Goal: Use online tool/utility: Utilize a website feature to perform a specific function

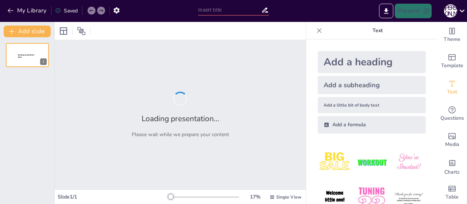
type input "Поезія про мову: вірші [DEMOGRAPHIC_DATA] поетів"
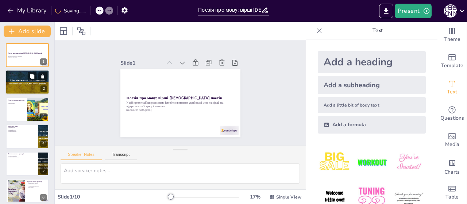
click at [30, 84] on div at bounding box center [27, 82] width 44 height 25
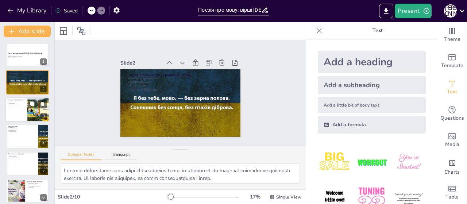
click at [34, 110] on div at bounding box center [38, 109] width 33 height 25
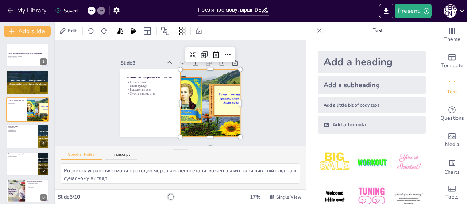
click at [186, 108] on div at bounding box center [201, 117] width 112 height 104
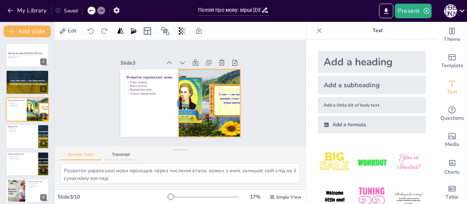
drag, startPoint x: 173, startPoint y: 99, endPoint x: 172, endPoint y: 79, distance: 20.2
click at [172, 79] on div at bounding box center [184, 104] width 50 height 54
click at [30, 139] on div at bounding box center [27, 136] width 44 height 25
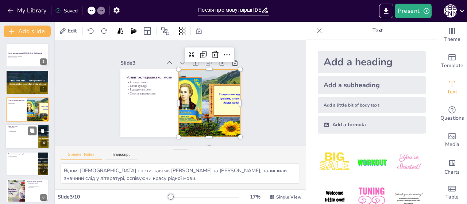
scroll to position [16, 0]
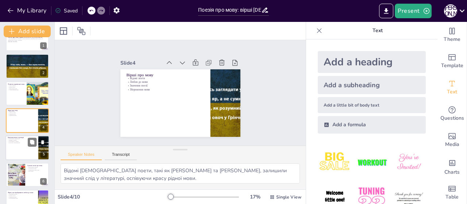
click at [32, 148] on div at bounding box center [27, 147] width 44 height 25
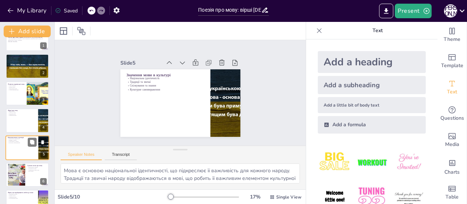
scroll to position [43, 0]
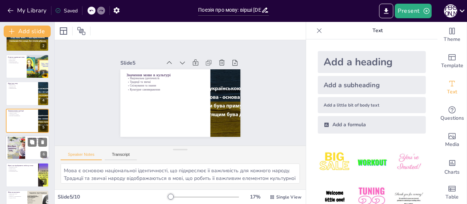
click at [31, 154] on div at bounding box center [27, 147] width 44 height 25
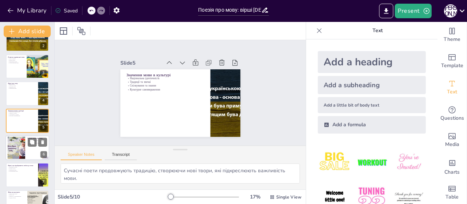
scroll to position [70, 0]
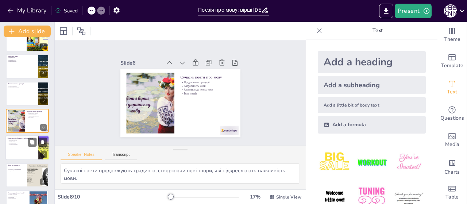
click at [27, 153] on div at bounding box center [27, 148] width 44 height 25
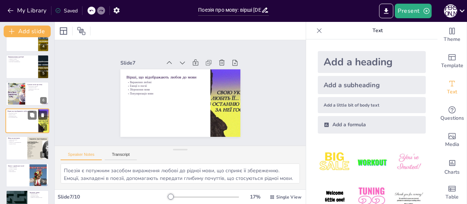
scroll to position [113, 0]
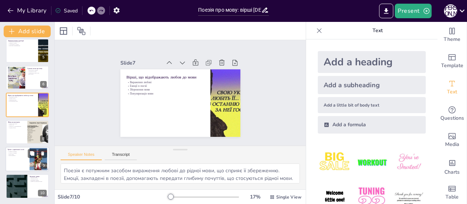
click at [30, 158] on div at bounding box center [38, 159] width 33 height 22
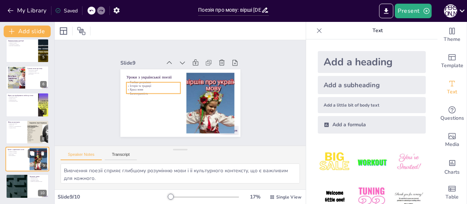
click at [26, 156] on p "Багатогранність" at bounding box center [18, 155] width 20 height 1
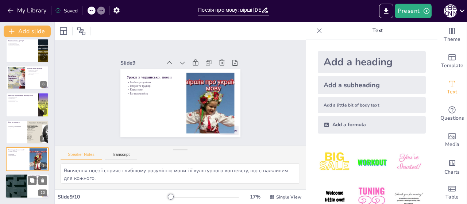
click at [18, 179] on div at bounding box center [17, 186] width 44 height 25
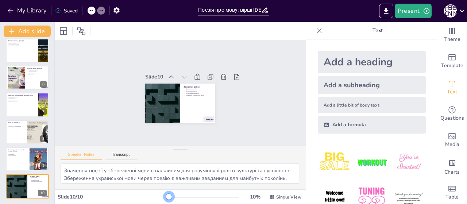
drag, startPoint x: 168, startPoint y: 196, endPoint x: 163, endPoint y: 201, distance: 7.0
click at [163, 201] on div "Slide [DATE] % Single View" at bounding box center [180, 197] width 251 height 12
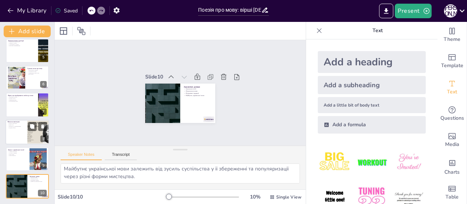
click at [34, 137] on div at bounding box center [38, 132] width 44 height 25
type textarea "Мова є формою мистецтва, що дозволяє виражати думки та почуття через поезію та …"
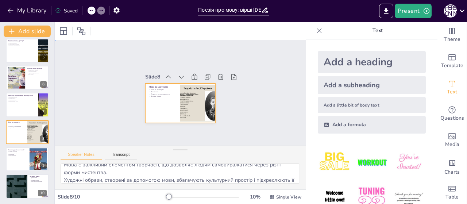
click at [174, 100] on div at bounding box center [173, 100] width 76 height 79
click at [171, 95] on div at bounding box center [182, 82] width 77 height 53
click at [171, 95] on div at bounding box center [188, 87] width 73 height 80
click at [168, 117] on icon at bounding box center [165, 119] width 5 height 5
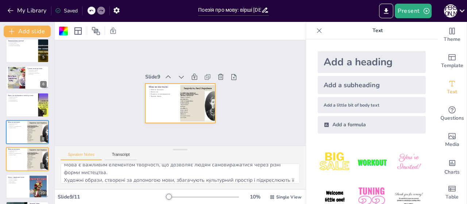
click at [209, 91] on icon at bounding box center [211, 93] width 5 height 5
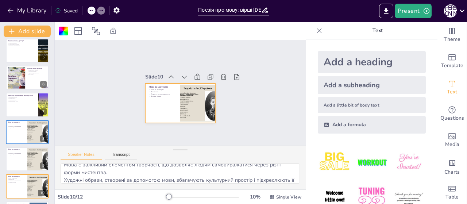
click at [201, 77] on div at bounding box center [194, 117] width 18 height 80
click at [169, 97] on div at bounding box center [183, 83] width 79 height 59
click at [232, 133] on div "Slide 1 Поезія про мову: вірші [DEMOGRAPHIC_DATA] поетів У цій презентації ми р…" at bounding box center [180, 92] width 247 height 257
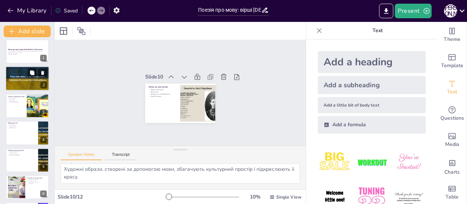
scroll to position [0, 0]
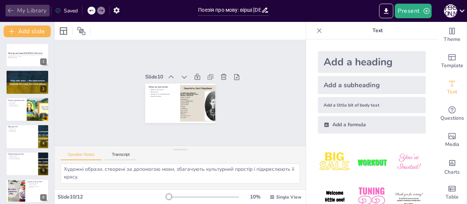
click at [7, 8] on button "My Library" at bounding box center [27, 11] width 44 height 12
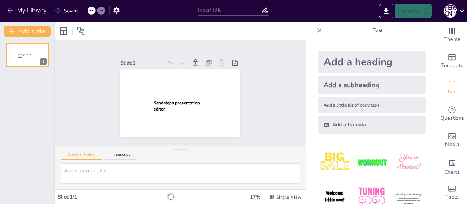
type input "Поезія про мову: вірші [DEMOGRAPHIC_DATA] поетів"
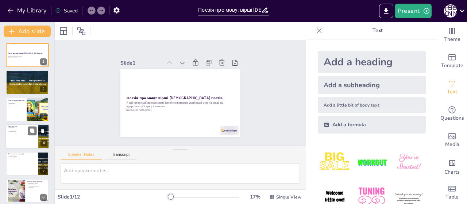
click at [30, 142] on div at bounding box center [27, 136] width 44 height 25
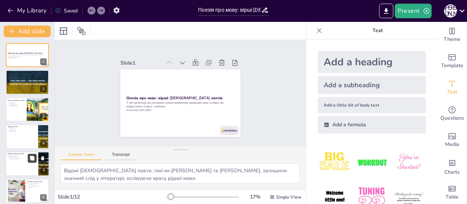
scroll to position [16, 0]
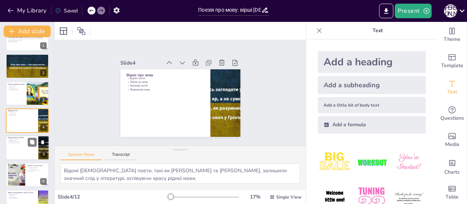
click at [34, 160] on div "Значення мови в культурі Національна ідентичність Традиції та звичаї Спілкуванн…" at bounding box center [27, 147] width 44 height 25
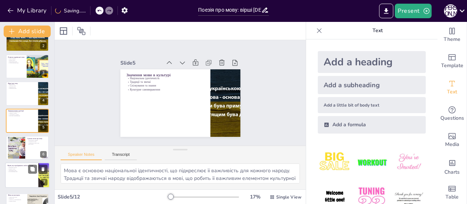
click at [34, 176] on div at bounding box center [27, 175] width 44 height 25
type textarea "Поезія є потужним засобом вираження любові до рідної мови, що сприяє її збереже…"
